Goal: Find specific fact: Find specific fact

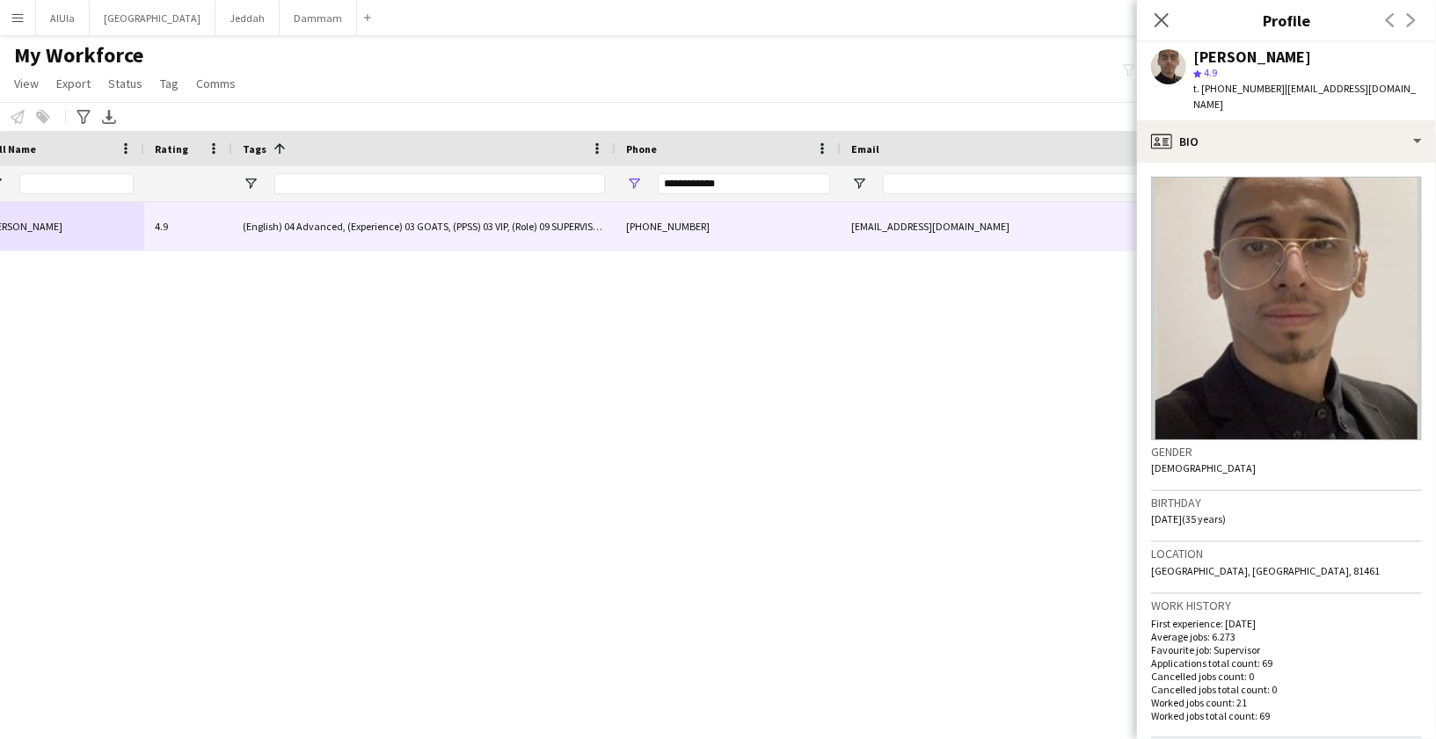
click at [683, 184] on input "**********" at bounding box center [744, 183] width 172 height 21
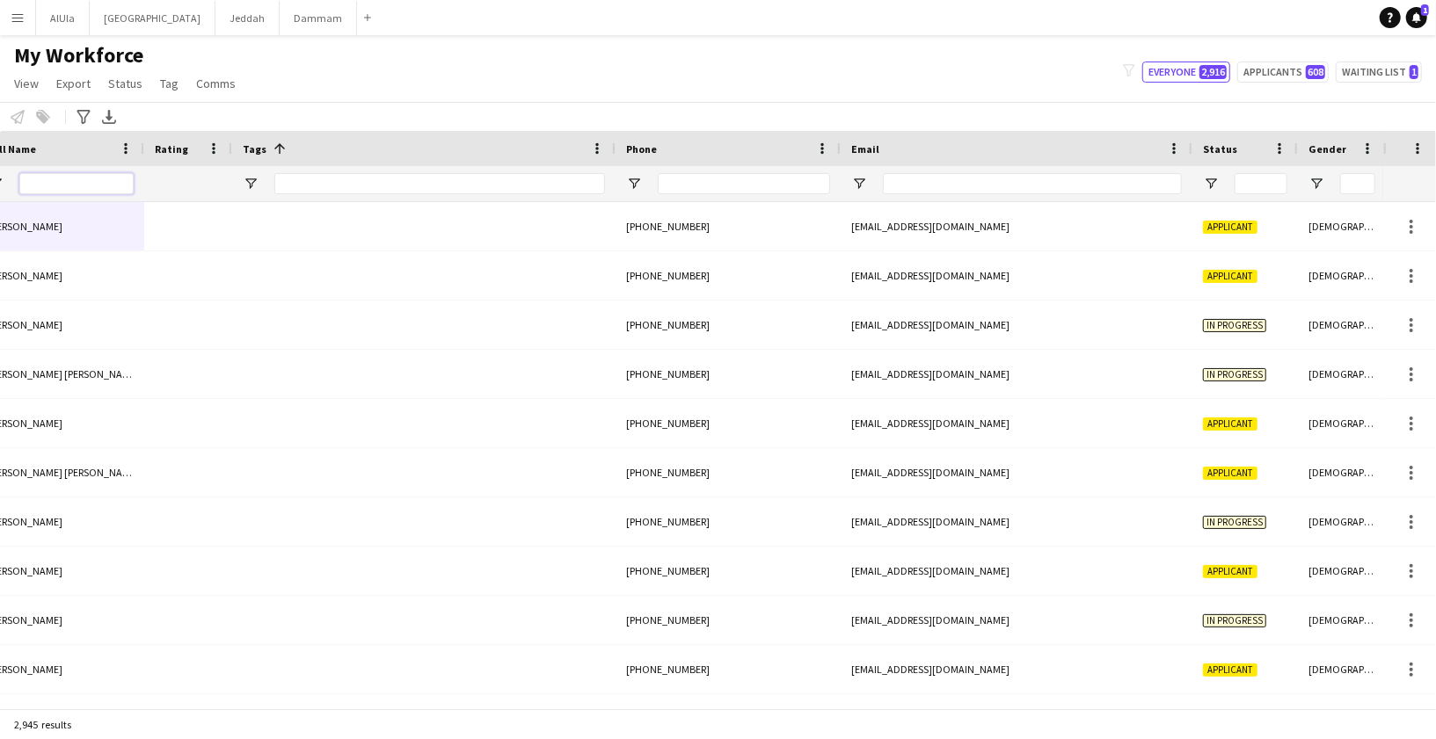
click at [72, 181] on input "Full Name Filter Input" at bounding box center [76, 183] width 114 height 21
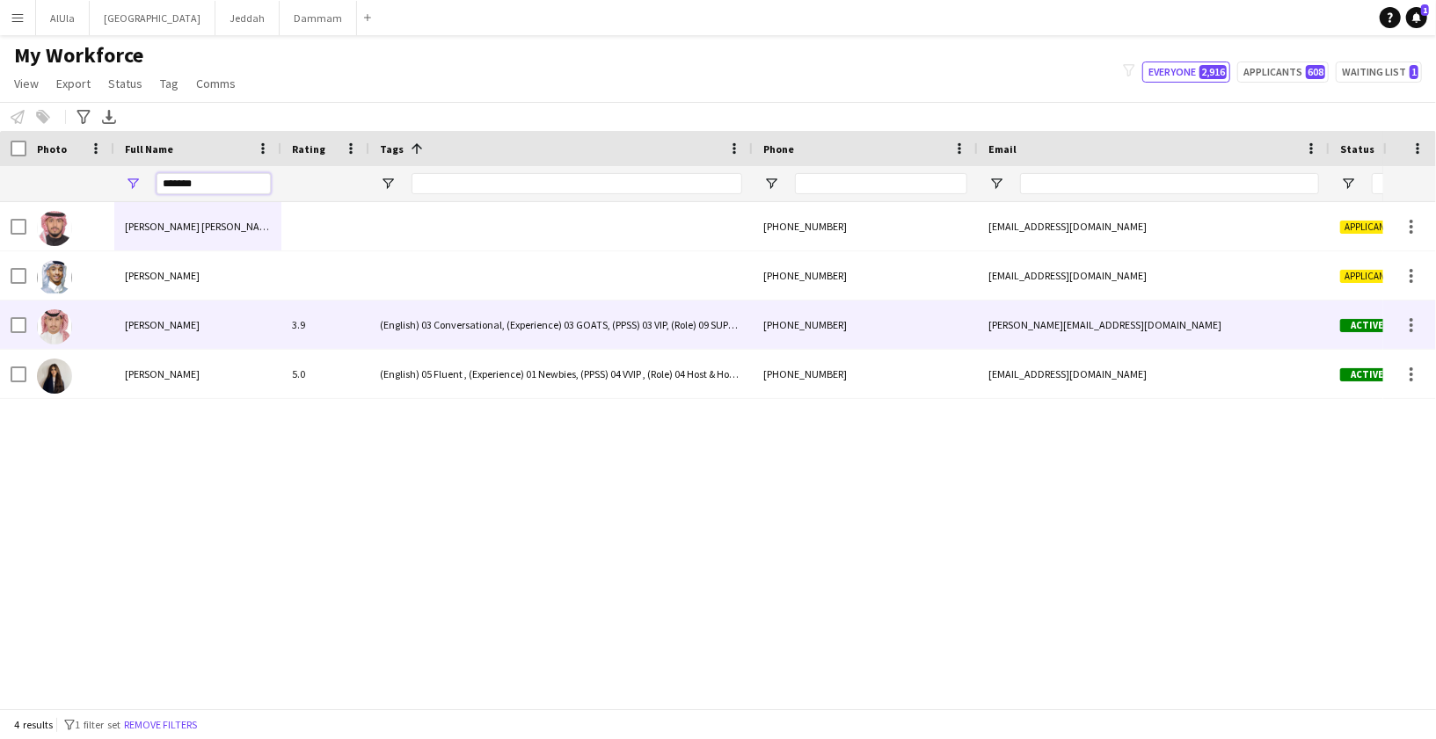
type input "*******"
click at [154, 324] on span "[PERSON_NAME]" at bounding box center [162, 324] width 75 height 13
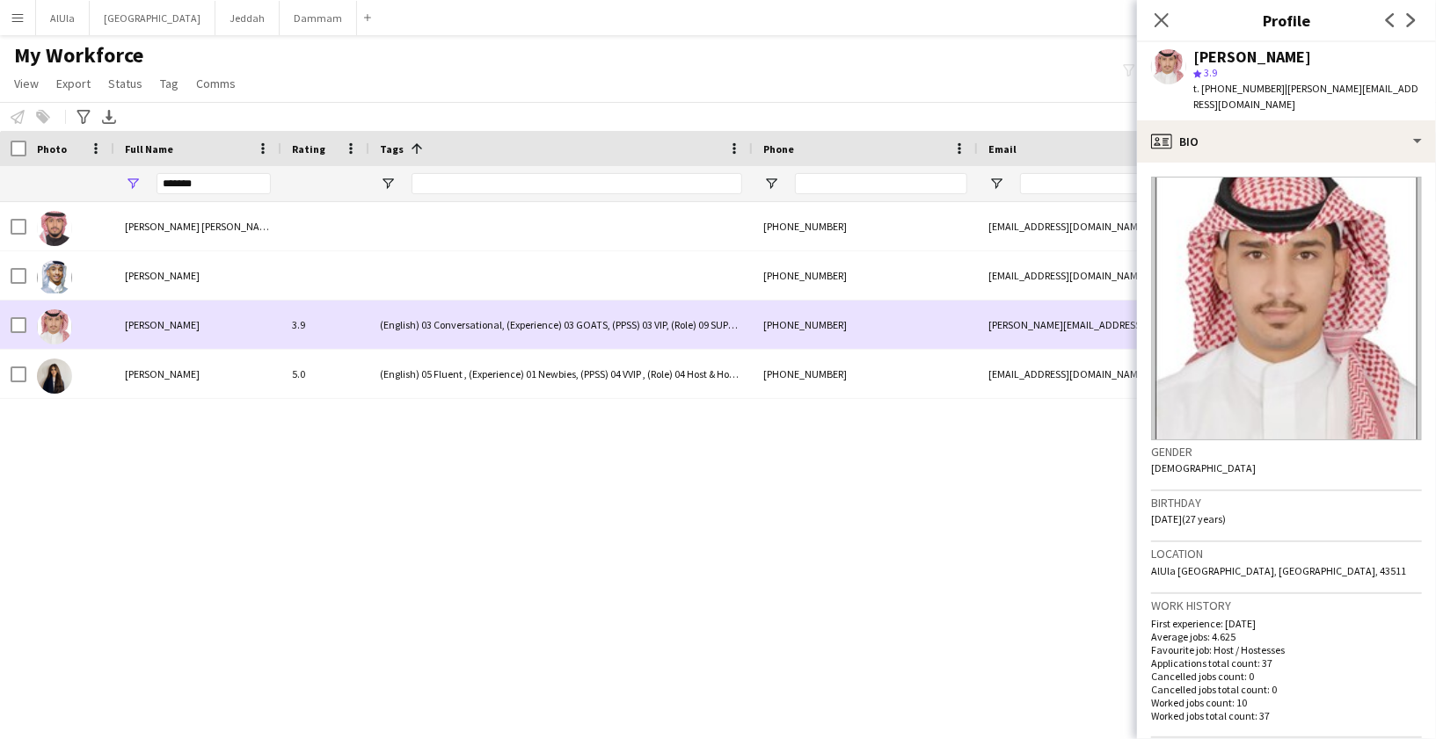
click at [171, 324] on span "[PERSON_NAME]" at bounding box center [162, 324] width 75 height 13
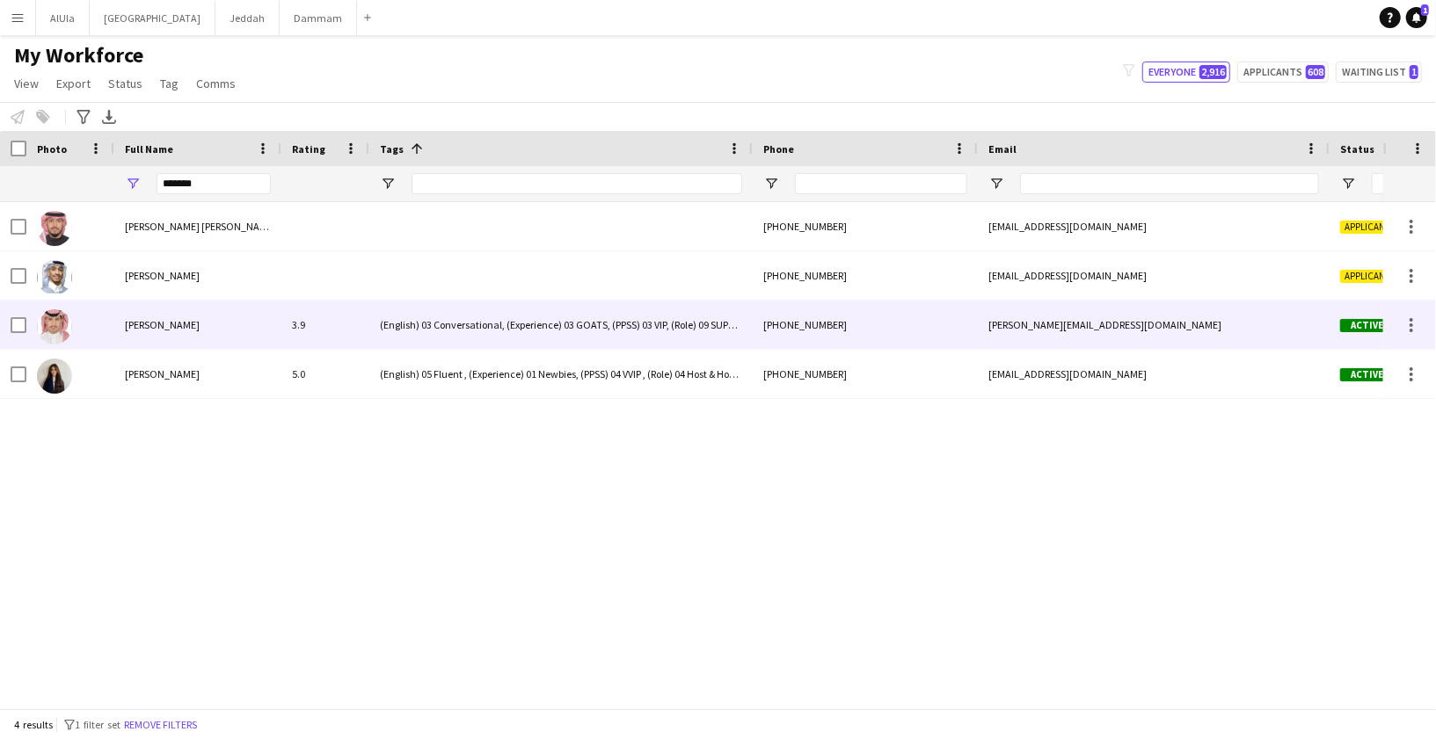
click at [777, 328] on div "[PHONE_NUMBER]" at bounding box center [865, 325] width 225 height 48
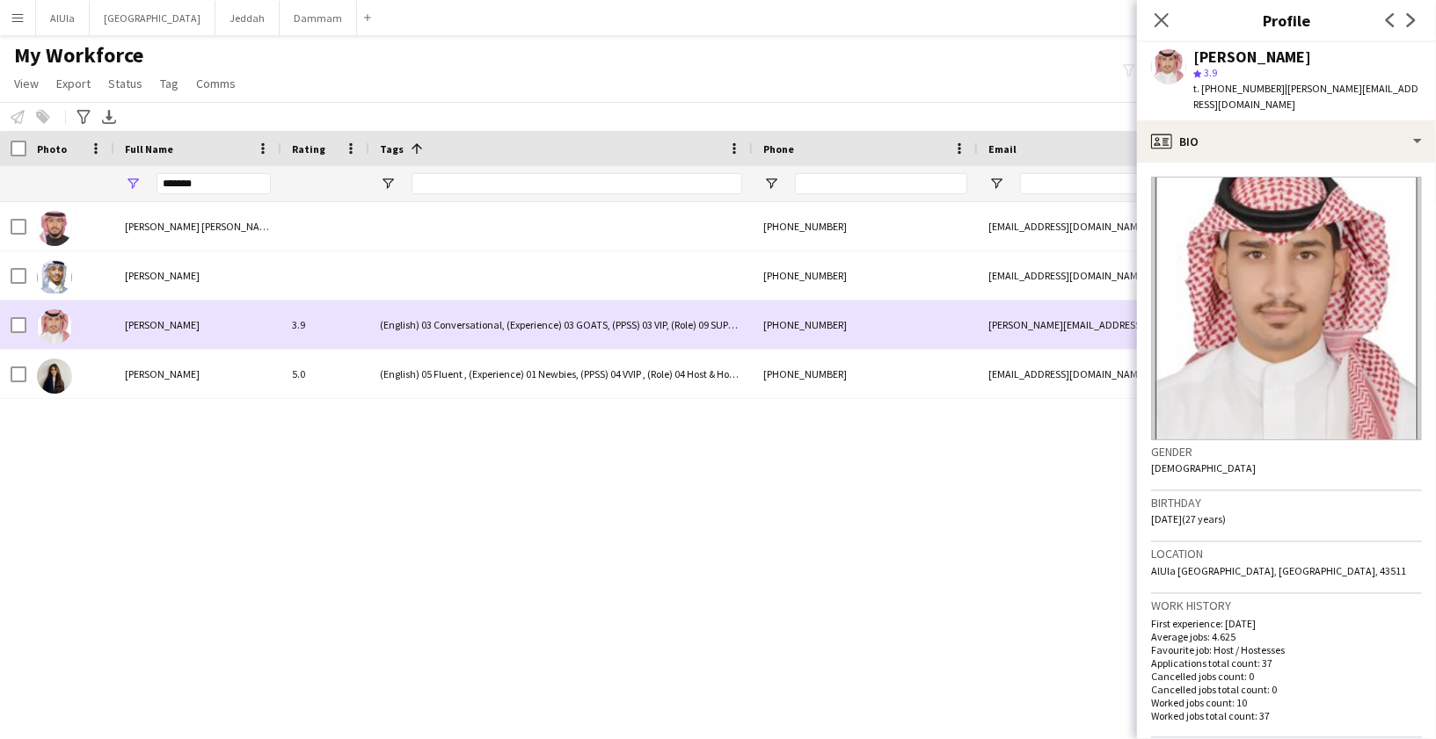
click at [777, 321] on div "[PHONE_NUMBER]" at bounding box center [865, 325] width 225 height 48
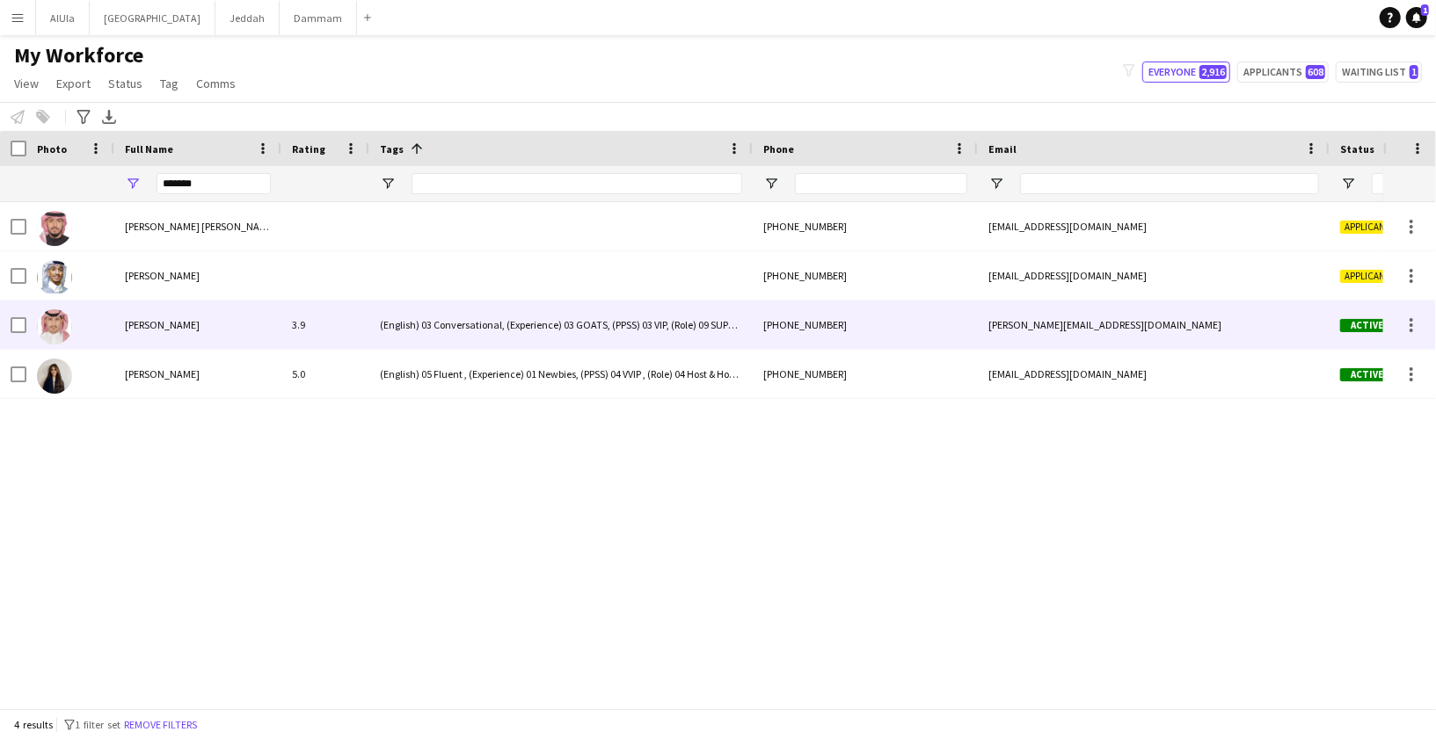
click at [604, 346] on div "(English) 03 Conversational, (Experience) 03 GOATS, (PPSS) 03 VIP, (Role) 09 SU…" at bounding box center [560, 325] width 383 height 48
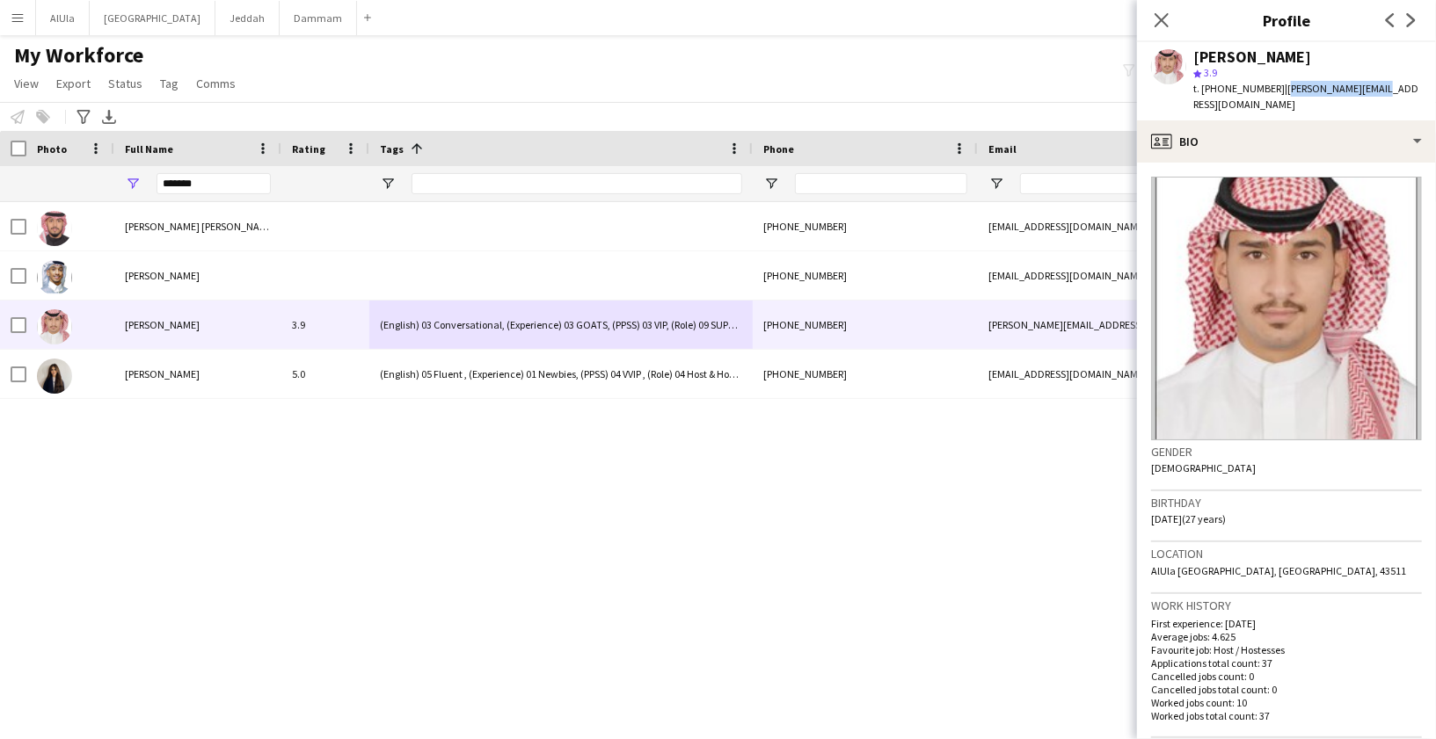
drag, startPoint x: 1276, startPoint y: 87, endPoint x: 1367, endPoint y: 88, distance: 91.4
click at [1367, 88] on div "[PERSON_NAME] star 3.9 t. [PHONE_NUMBER] | [PERSON_NAME][EMAIL_ADDRESS][DOMAIN_…" at bounding box center [1286, 81] width 299 height 78
copy span "[PERSON_NAME][EMAIL_ADDRESS][DOMAIN_NAME]"
drag, startPoint x: 1201, startPoint y: 505, endPoint x: 1154, endPoint y: 508, distance: 47.6
click at [1154, 513] on span "[DATE] (27 years)" at bounding box center [1188, 519] width 75 height 13
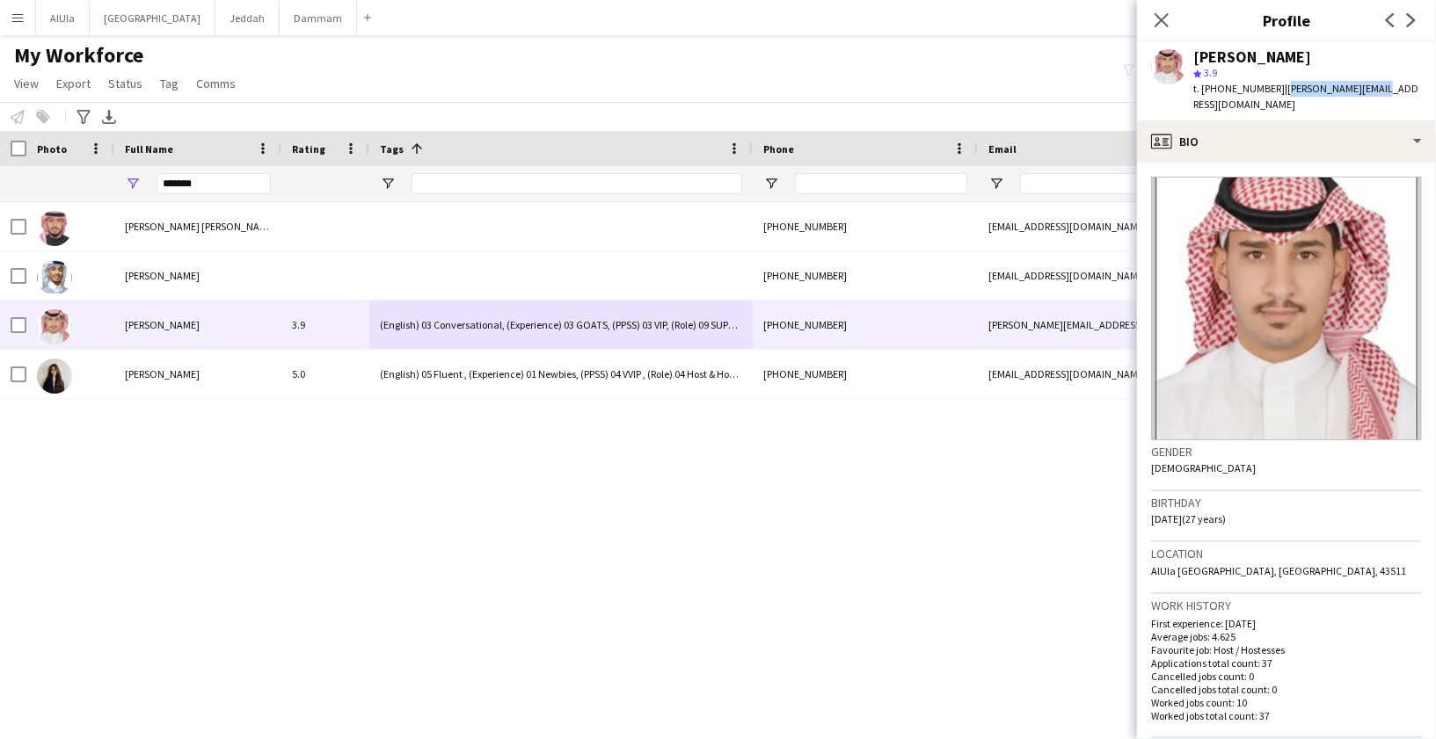
copy span "[DATE]"
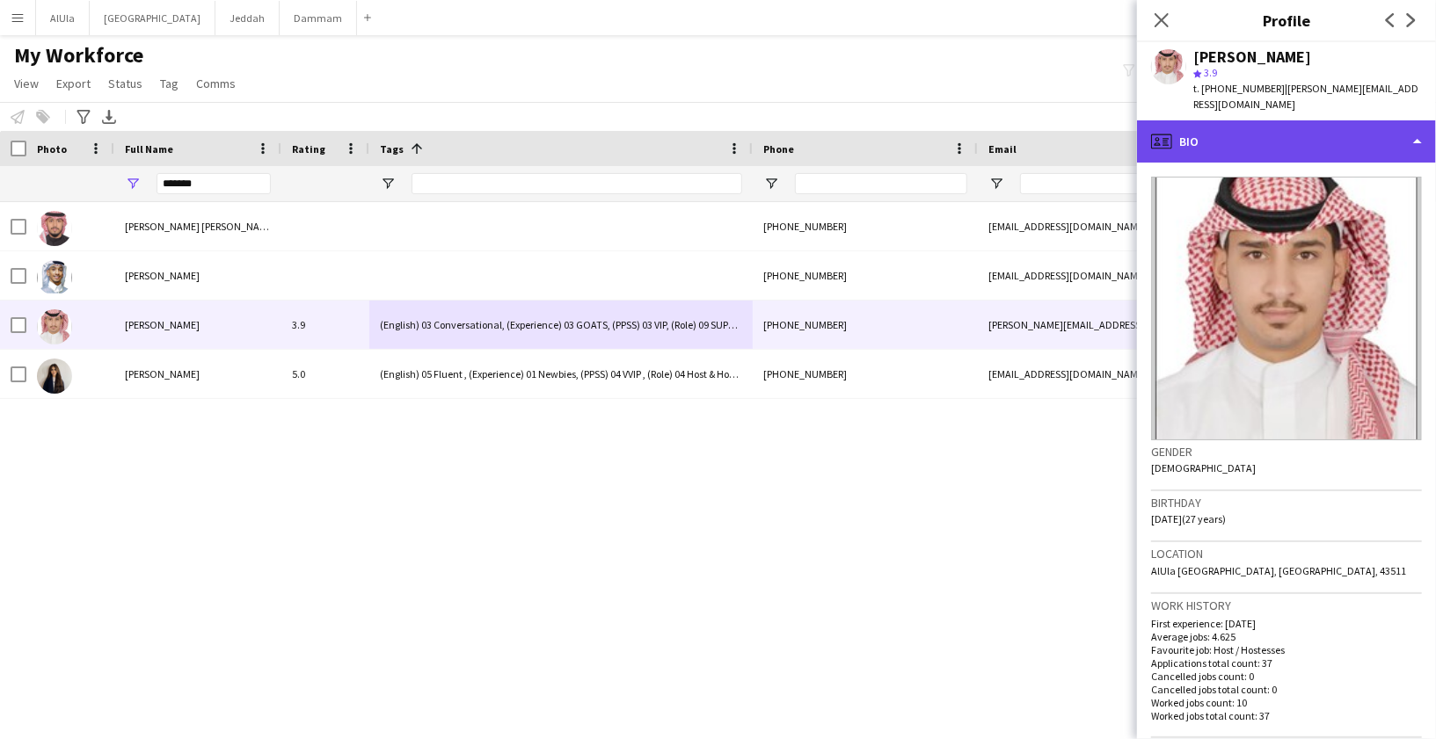
click at [1183, 132] on div "profile Bio" at bounding box center [1286, 141] width 299 height 42
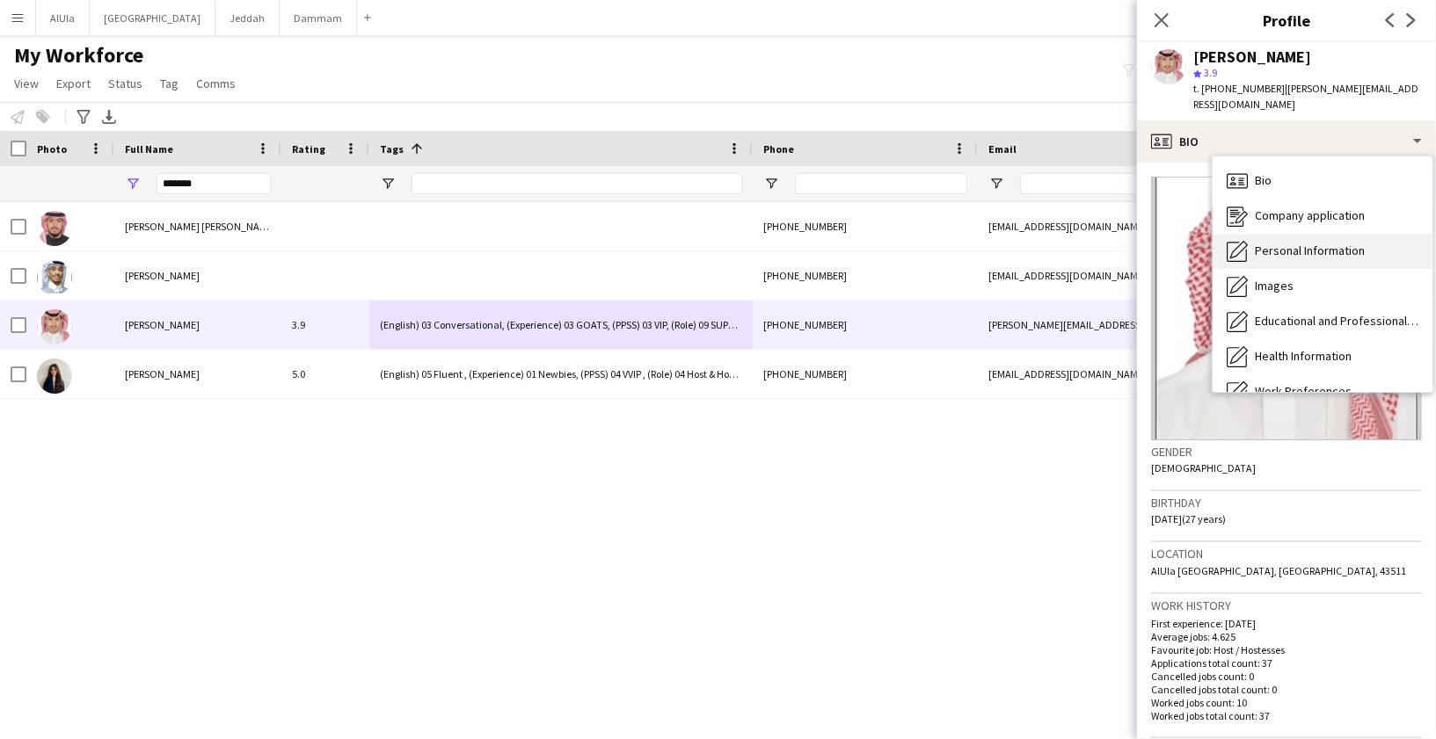
click at [1280, 243] on span "Personal Information" at bounding box center [1310, 251] width 110 height 16
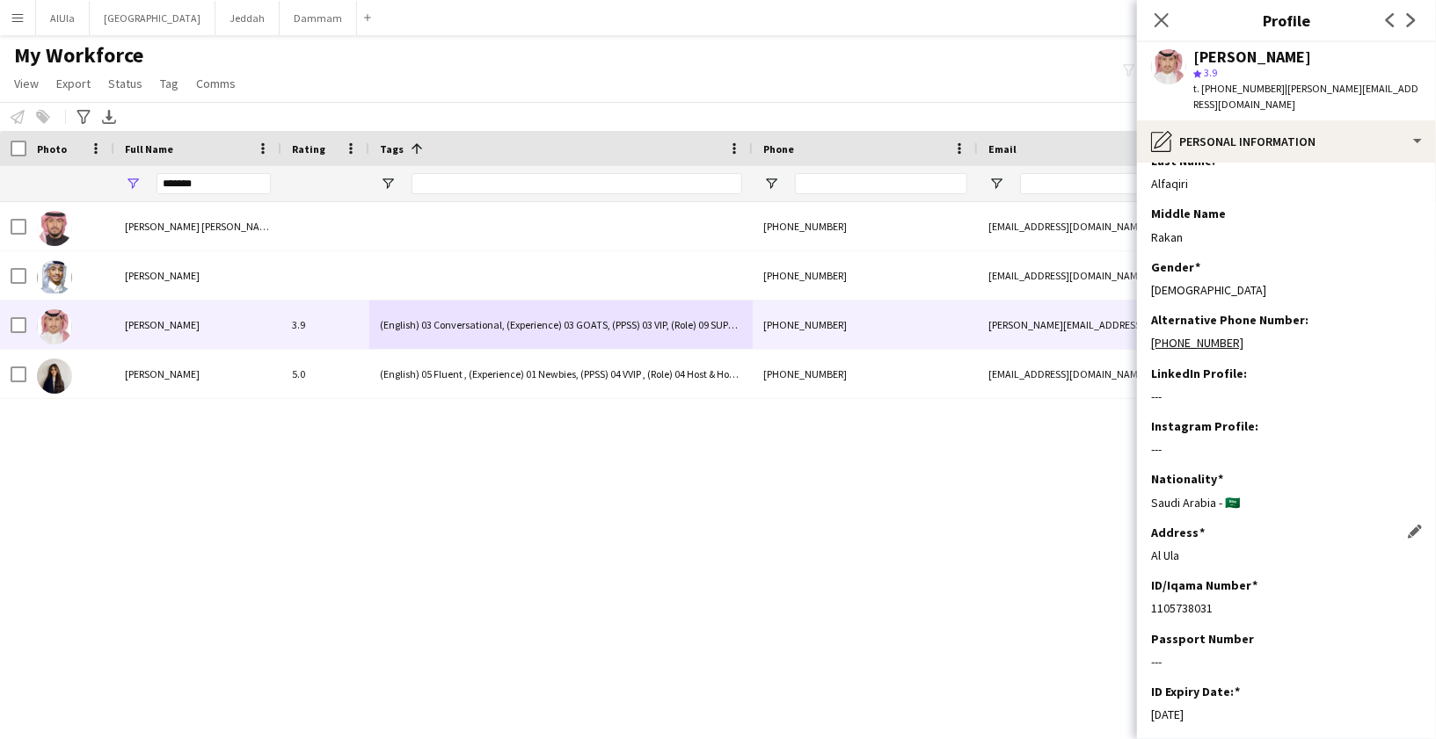
scroll to position [79, 0]
click at [1183, 598] on div "1105738031" at bounding box center [1286, 606] width 271 height 16
copy div "1105738031"
